Goal: Navigation & Orientation: Understand site structure

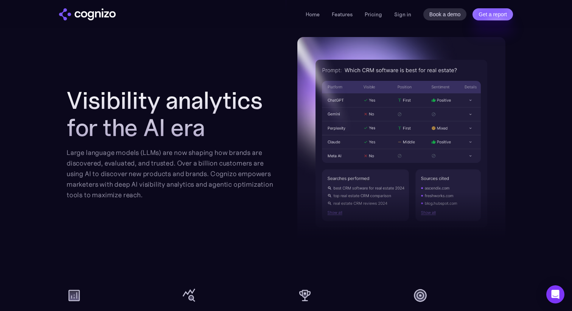
scroll to position [781, 0]
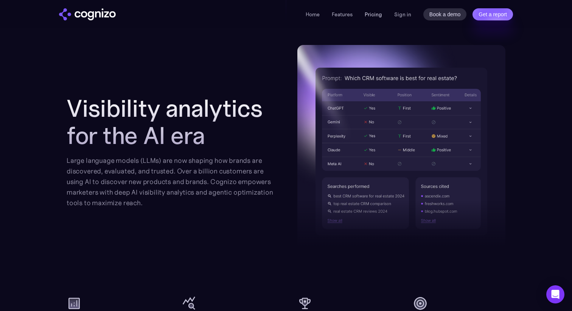
click at [374, 12] on link "Pricing" at bounding box center [373, 14] width 17 height 7
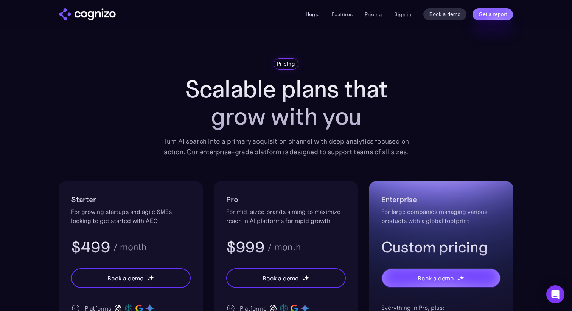
click at [314, 15] on link "Home" at bounding box center [313, 14] width 14 height 7
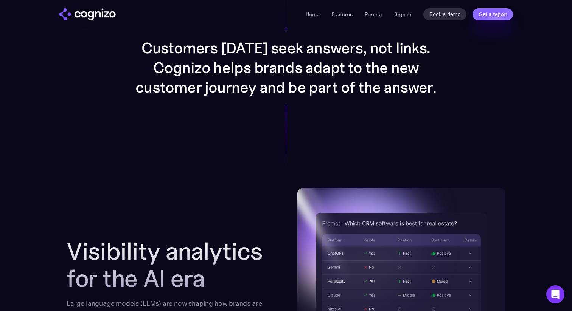
scroll to position [639, 0]
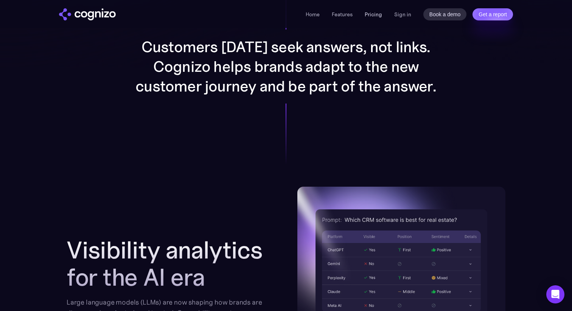
click at [376, 16] on link "Pricing" at bounding box center [373, 14] width 17 height 7
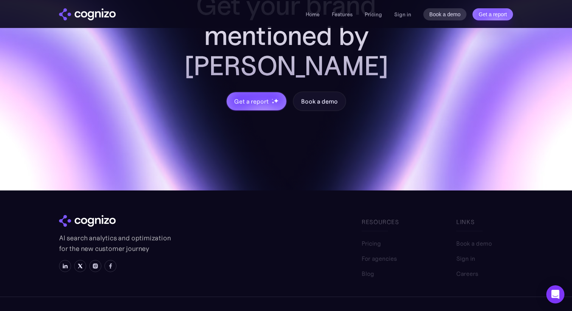
scroll to position [2308, 0]
click at [466, 265] on link "Careers" at bounding box center [467, 269] width 22 height 9
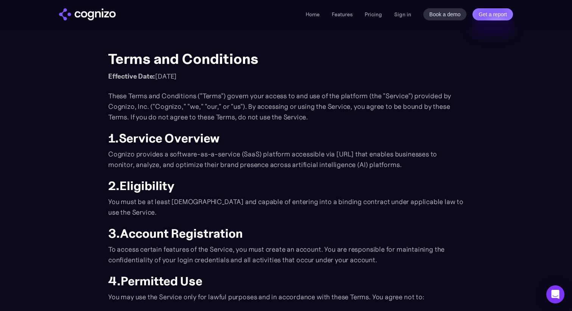
click at [280, 74] on p "Effective Date: [DATE]" at bounding box center [286, 76] width 356 height 11
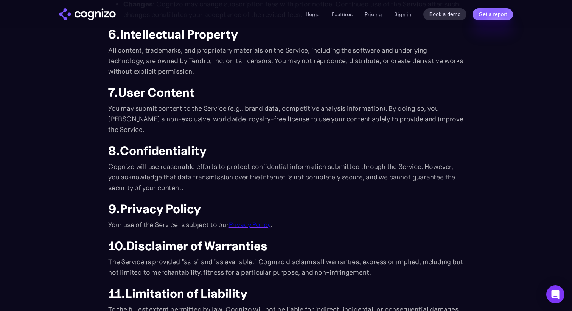
scroll to position [426, 0]
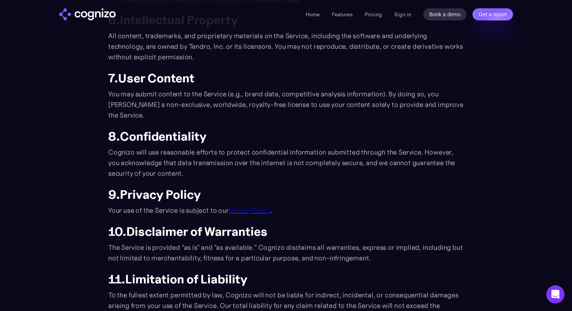
click at [258, 212] on link "Privacy Policy" at bounding box center [250, 210] width 42 height 9
click at [317, 12] on link "Home" at bounding box center [313, 14] width 14 height 7
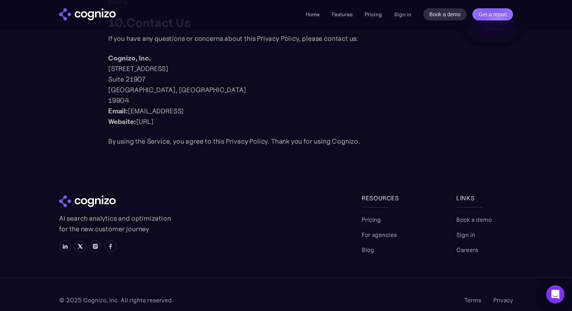
scroll to position [1009, 0]
click at [62, 244] on img at bounding box center [65, 247] width 6 height 6
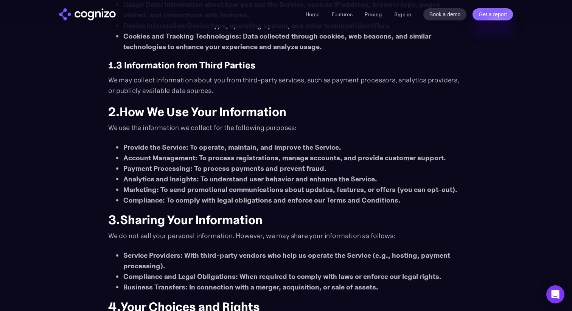
scroll to position [0, 0]
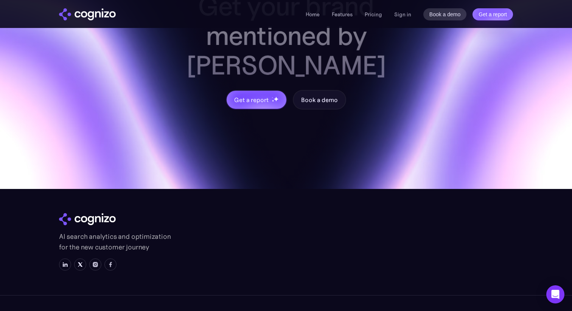
scroll to position [3022, 0]
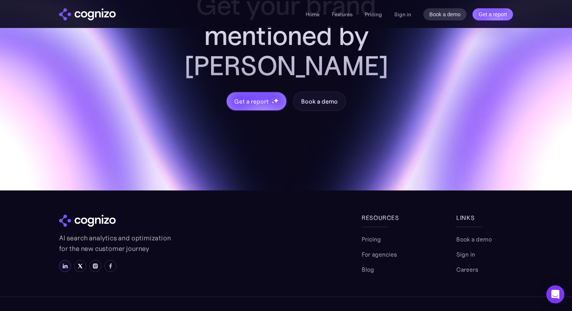
click at [65, 263] on img at bounding box center [65, 266] width 6 height 6
click at [64, 263] on img at bounding box center [65, 266] width 6 height 6
